Goal: Information Seeking & Learning: Learn about a topic

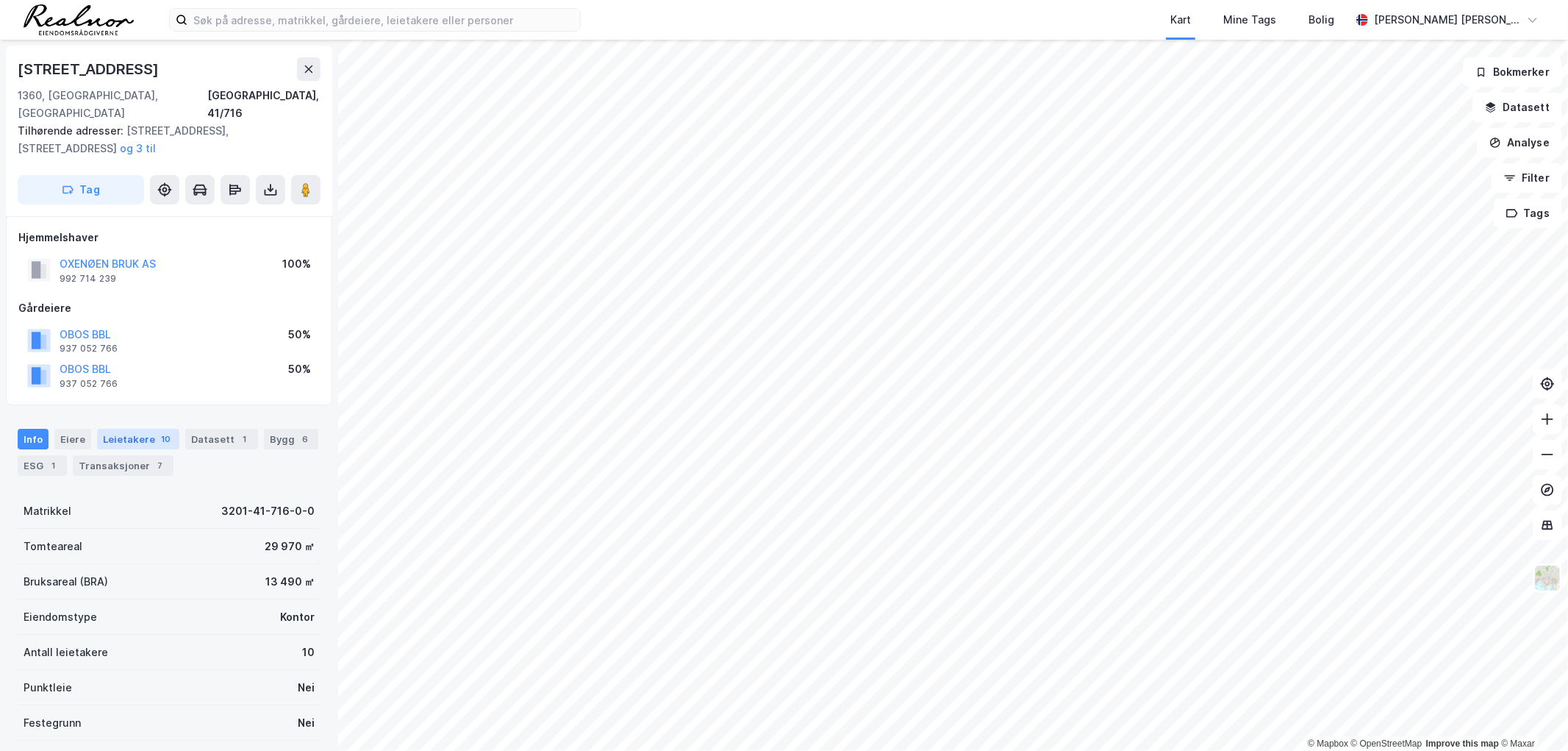
click at [145, 429] on div "Leietakere 10" at bounding box center [137, 439] width 82 height 21
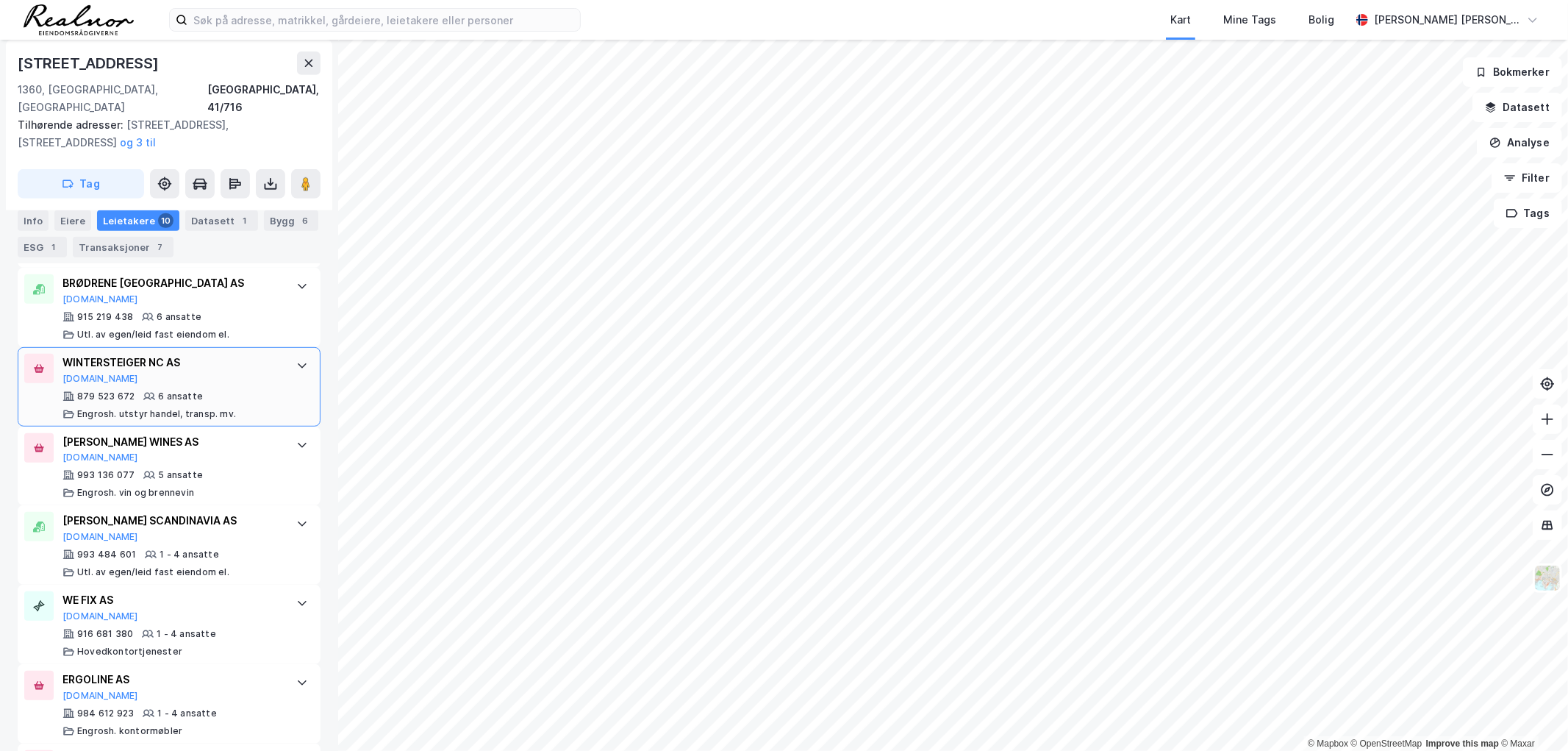
scroll to position [490, 0]
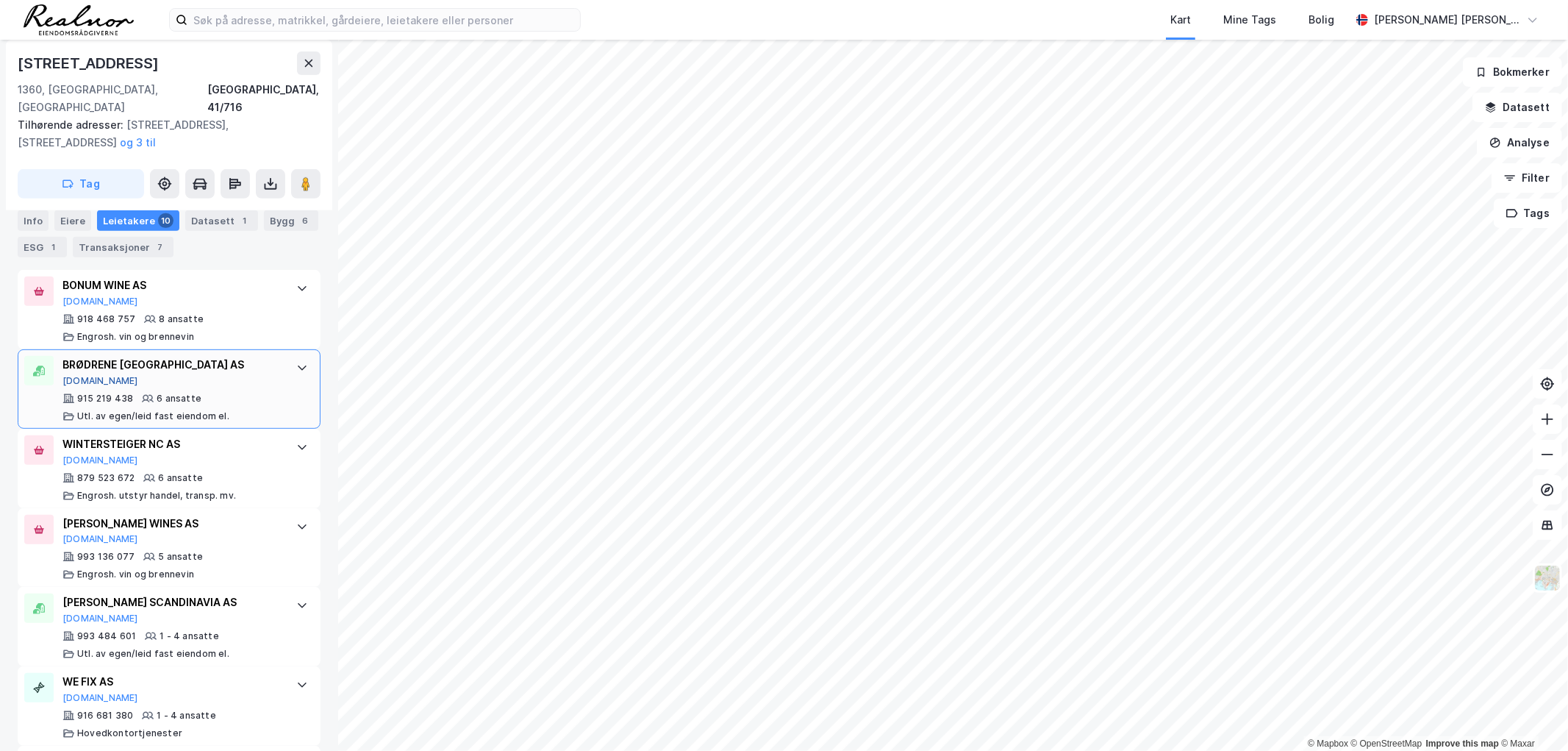
click at [83, 375] on button "[DOMAIN_NAME]" at bounding box center [100, 380] width 76 height 12
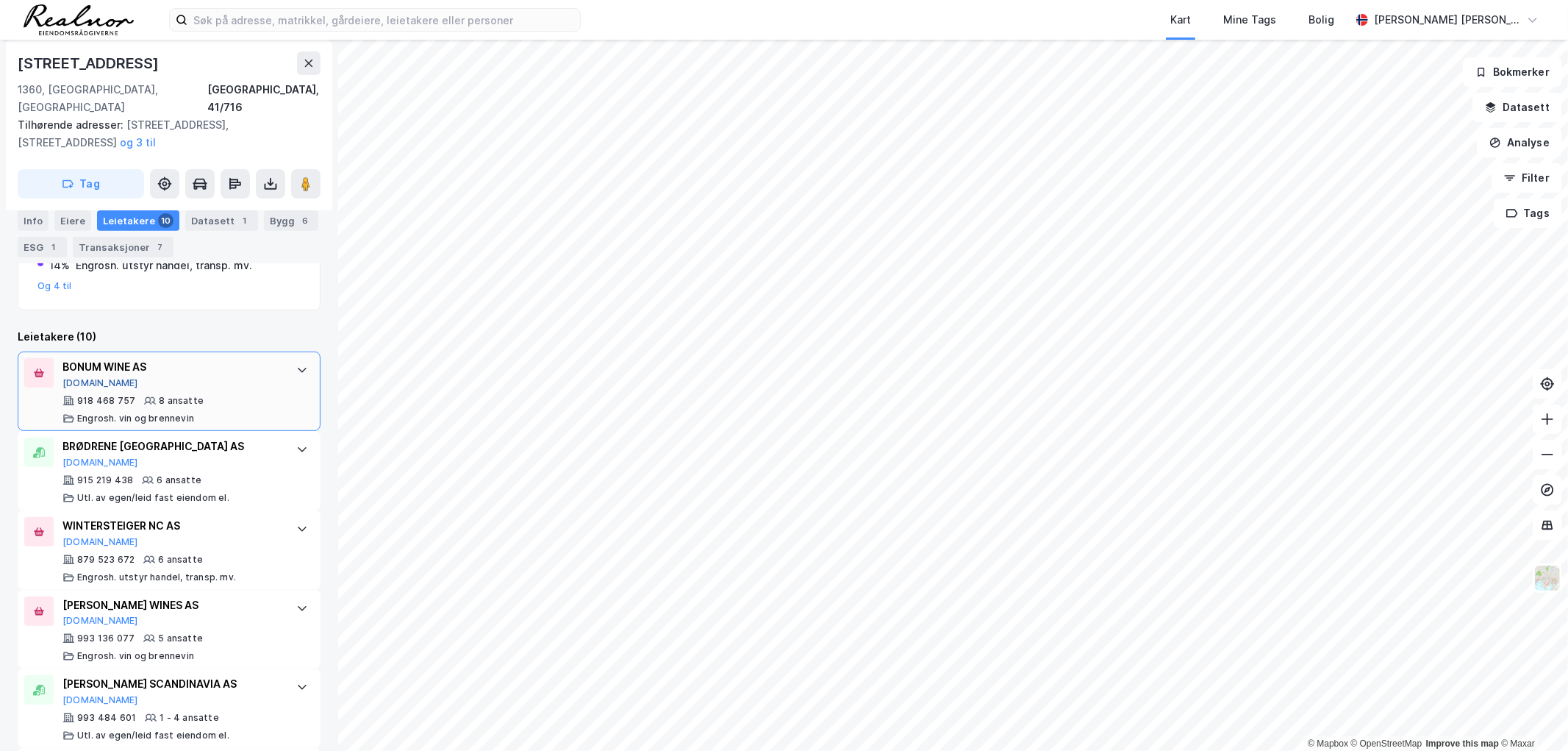
click at [85, 378] on button "[DOMAIN_NAME]" at bounding box center [100, 383] width 76 height 12
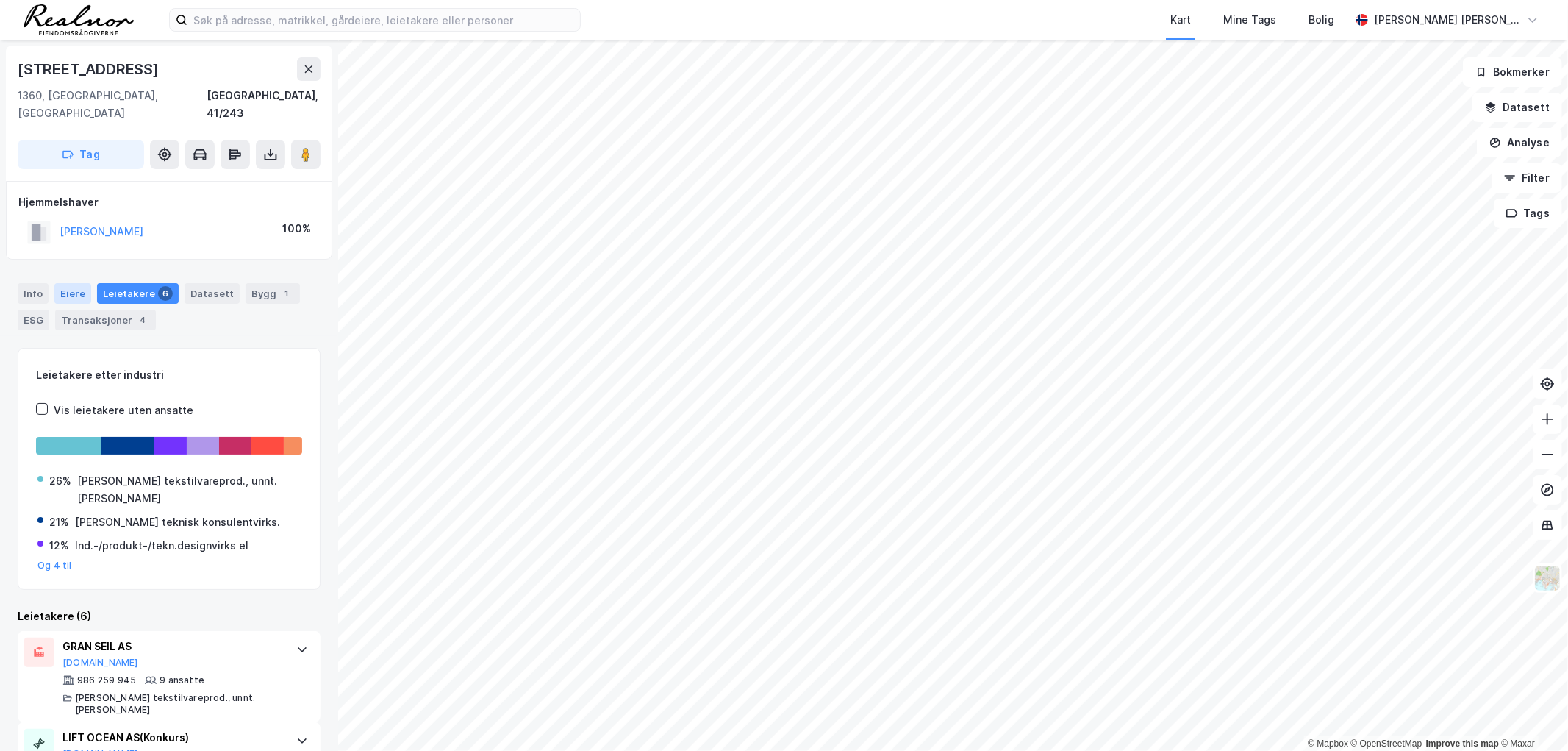
click at [61, 283] on div "Eiere" at bounding box center [72, 293] width 37 height 21
